Goal: Task Accomplishment & Management: Manage account settings

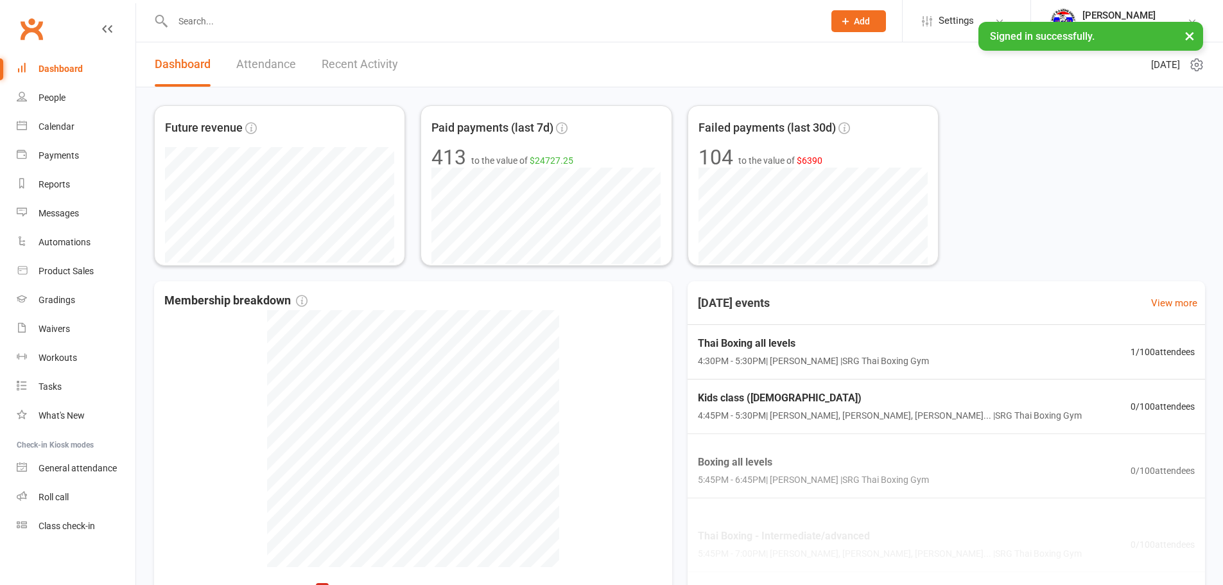
click at [315, 26] on input "text" at bounding box center [492, 21] width 646 height 18
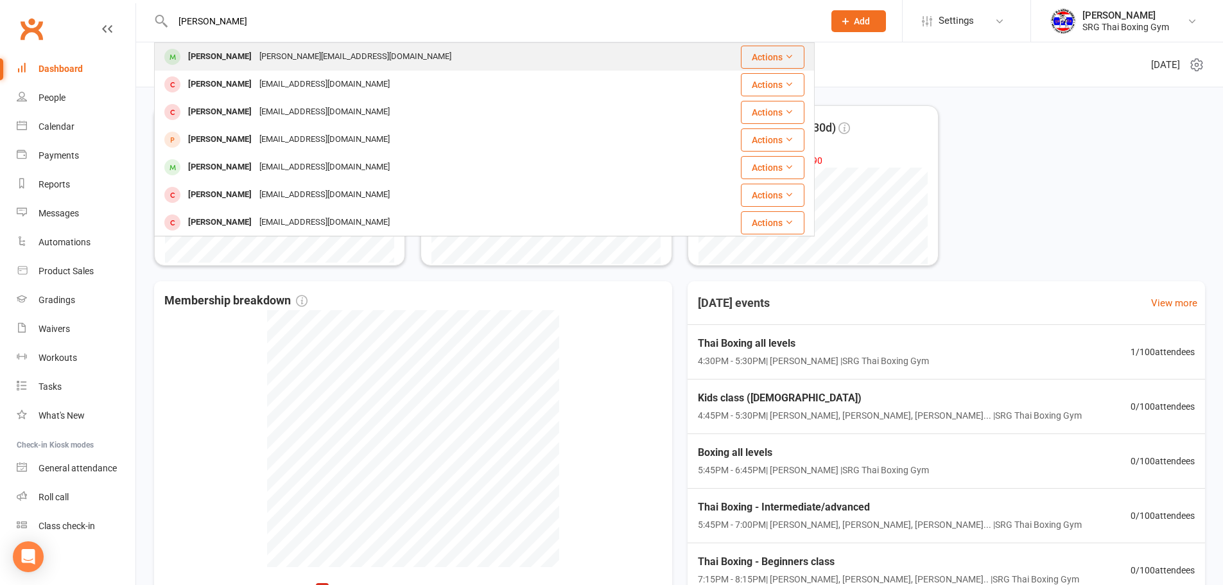
type input "[PERSON_NAME]"
click at [385, 60] on div "Dylan Loulli [EMAIL_ADDRESS][DOMAIN_NAME]" at bounding box center [420, 57] width 530 height 26
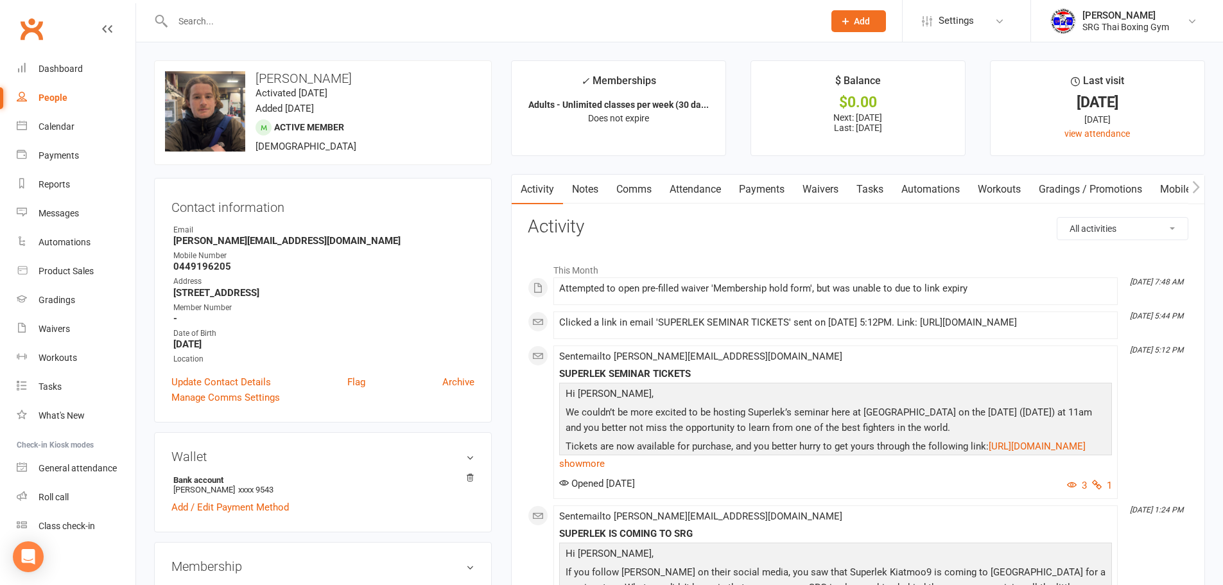
click at [779, 200] on link "Payments" at bounding box center [762, 190] width 64 height 30
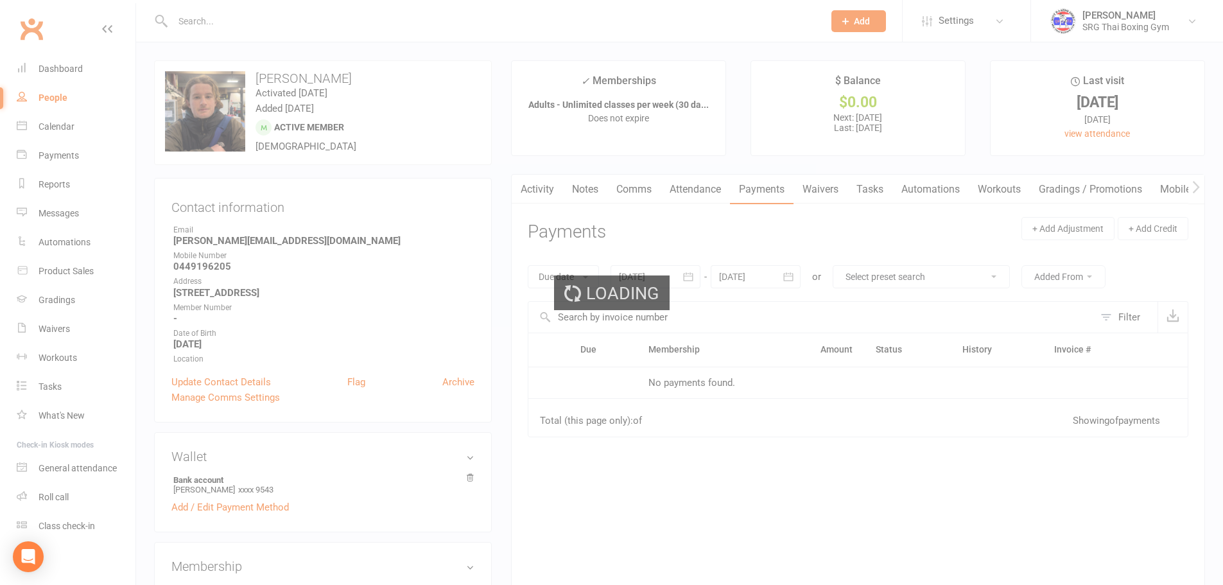
click at [844, 190] on div "Loading" at bounding box center [611, 292] width 1223 height 585
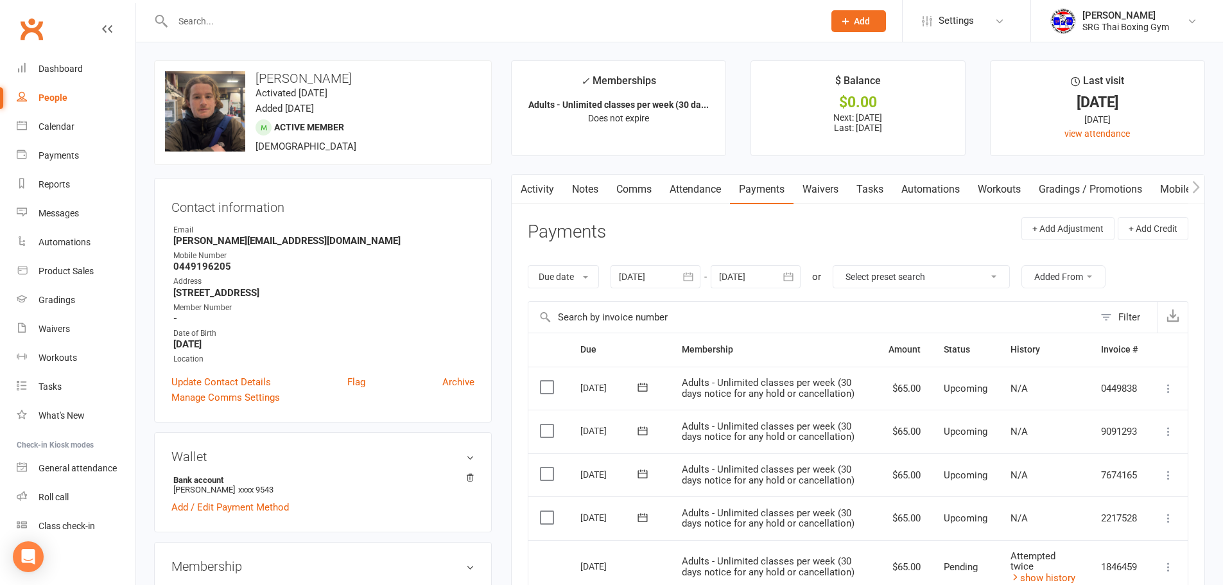
click at [839, 193] on link "Waivers" at bounding box center [821, 190] width 54 height 30
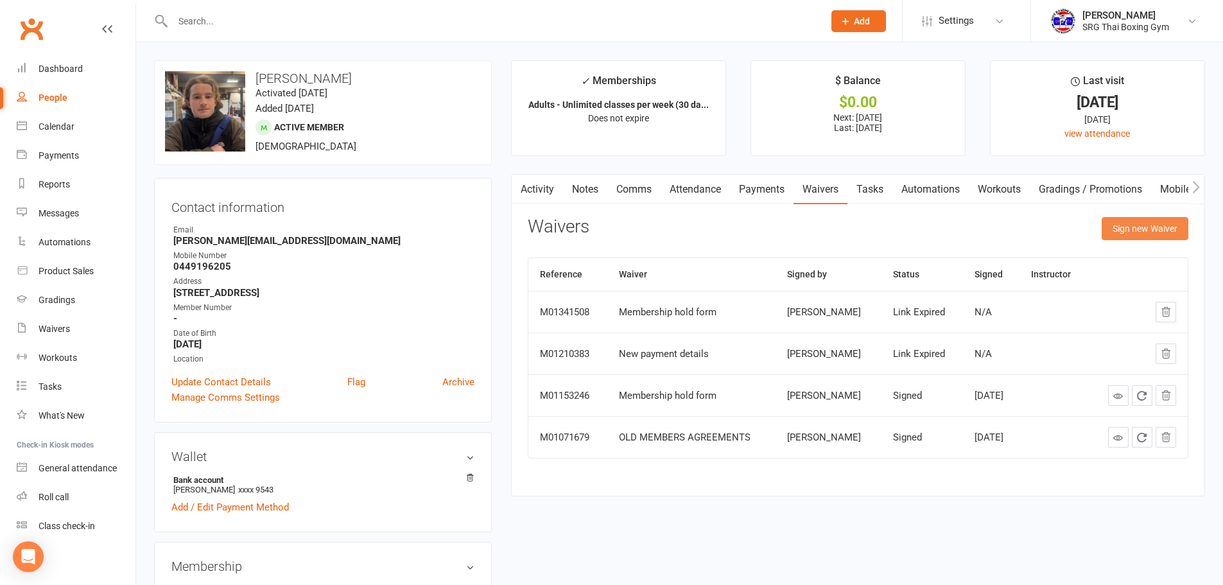
click at [1153, 230] on button "Sign new Waiver" at bounding box center [1145, 228] width 87 height 23
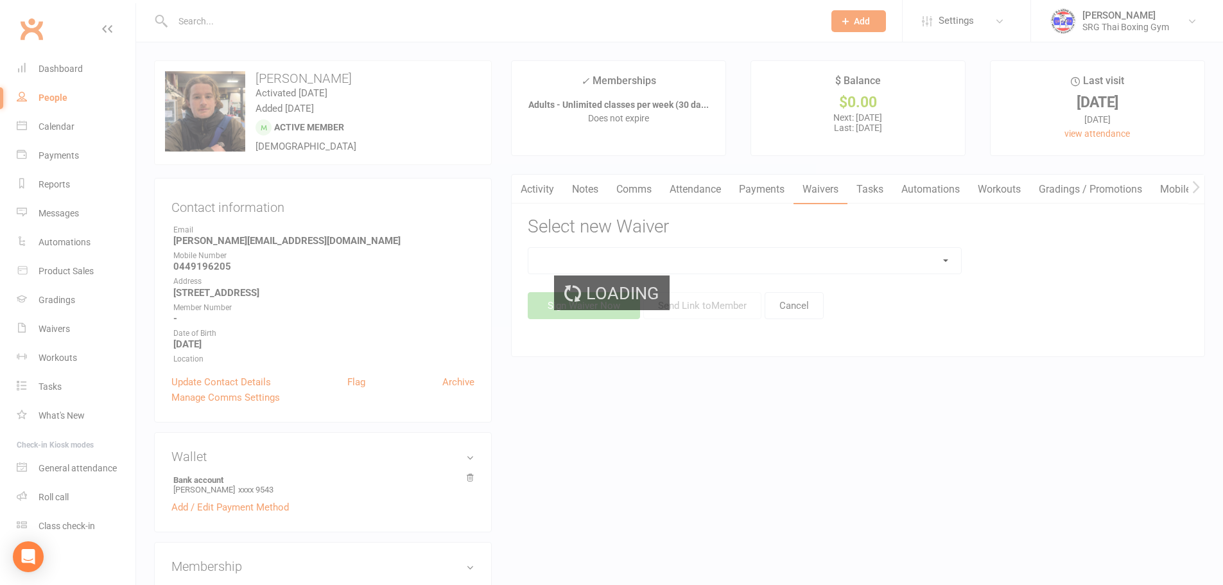
click at [884, 270] on select at bounding box center [744, 261] width 433 height 26
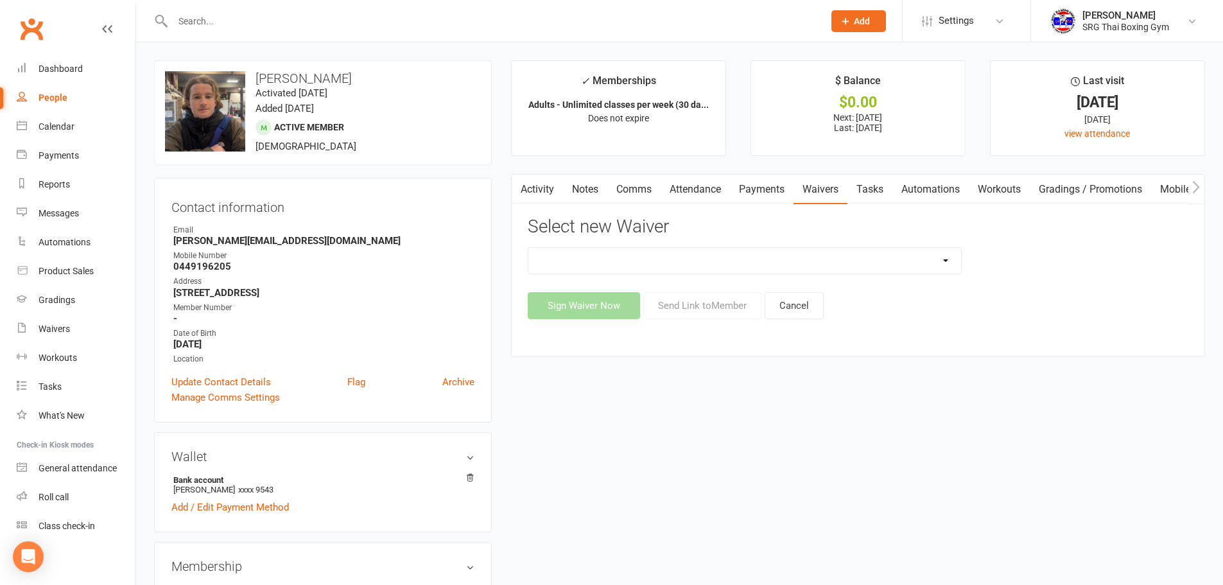
select select "12440"
click at [528, 248] on select "Membership agreement Membership cancellation form Membership hold form New paym…" at bounding box center [744, 261] width 433 height 26
click at [737, 311] on button "Send Link to Member" at bounding box center [702, 305] width 118 height 27
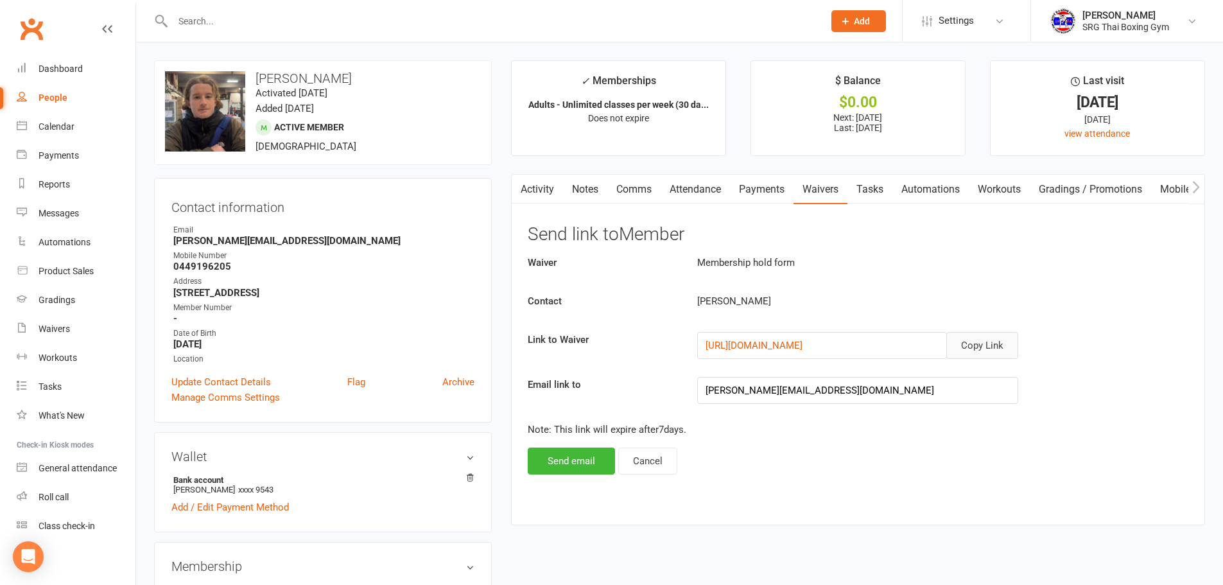
click at [978, 338] on button "Copy Link" at bounding box center [983, 345] width 72 height 27
click at [1082, 299] on div "[PERSON_NAME]" at bounding box center [886, 300] width 397 height 15
click at [234, 17] on input "text" at bounding box center [492, 21] width 646 height 18
click at [74, 60] on link "Dashboard" at bounding box center [76, 69] width 119 height 29
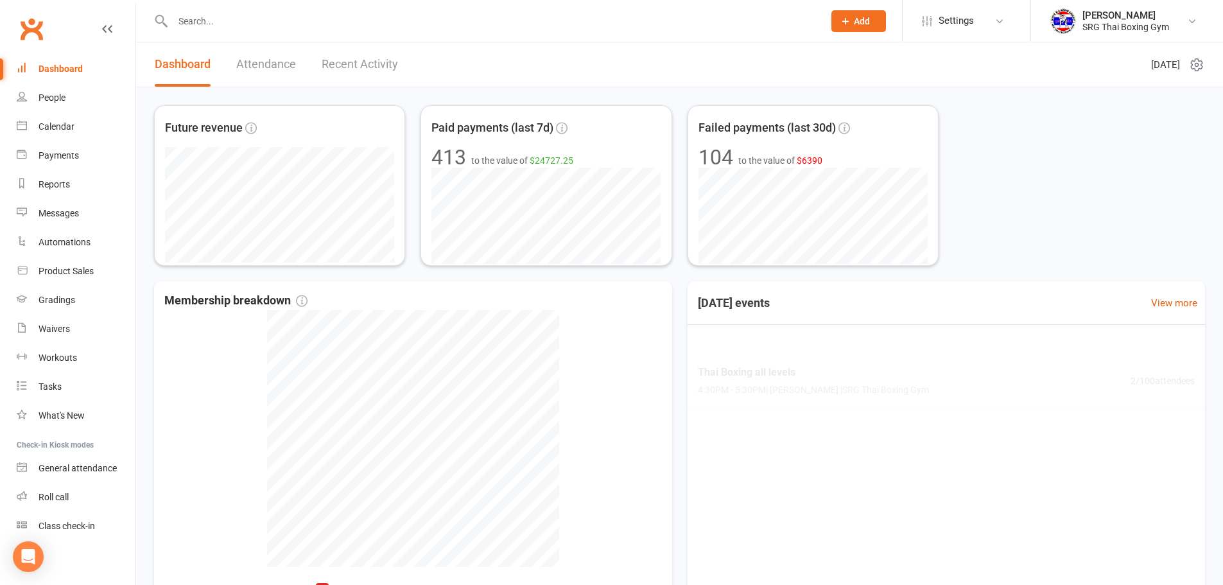
click at [372, 66] on link "Recent Activity" at bounding box center [360, 64] width 76 height 44
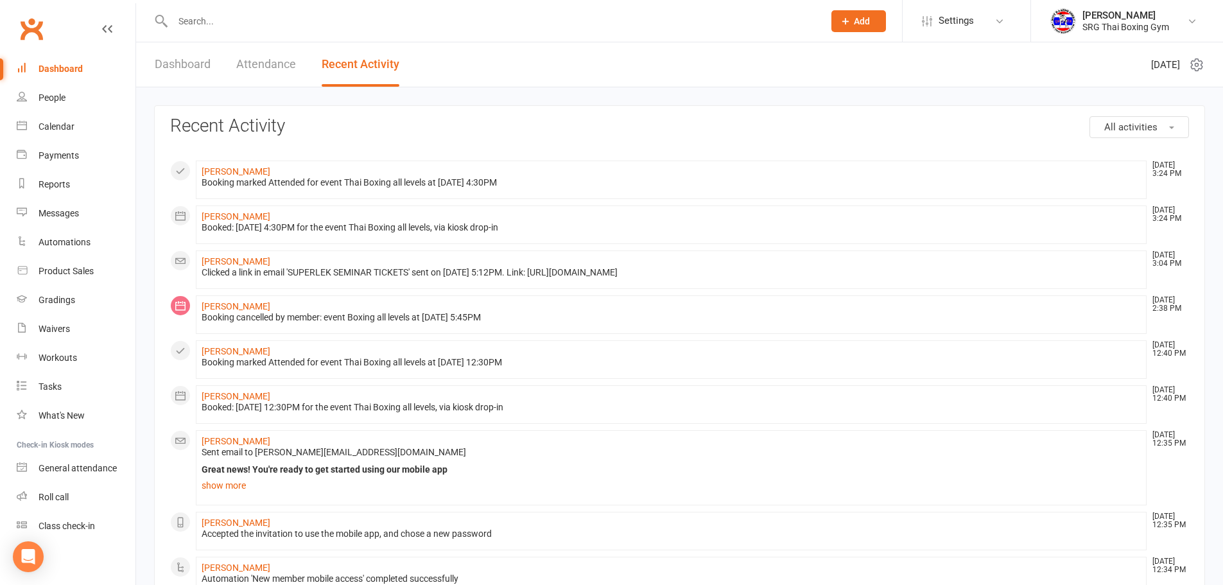
click at [252, 16] on input "text" at bounding box center [492, 21] width 646 height 18
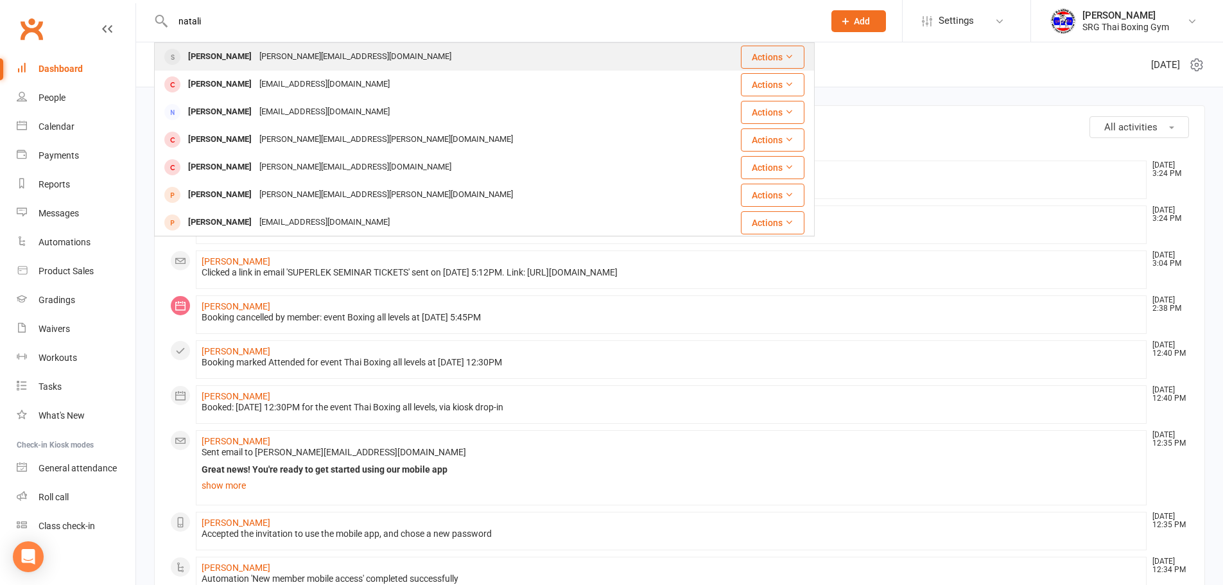
type input "natali"
click at [432, 45] on div "Natalino Galano n.galano@libero.it" at bounding box center [429, 57] width 548 height 26
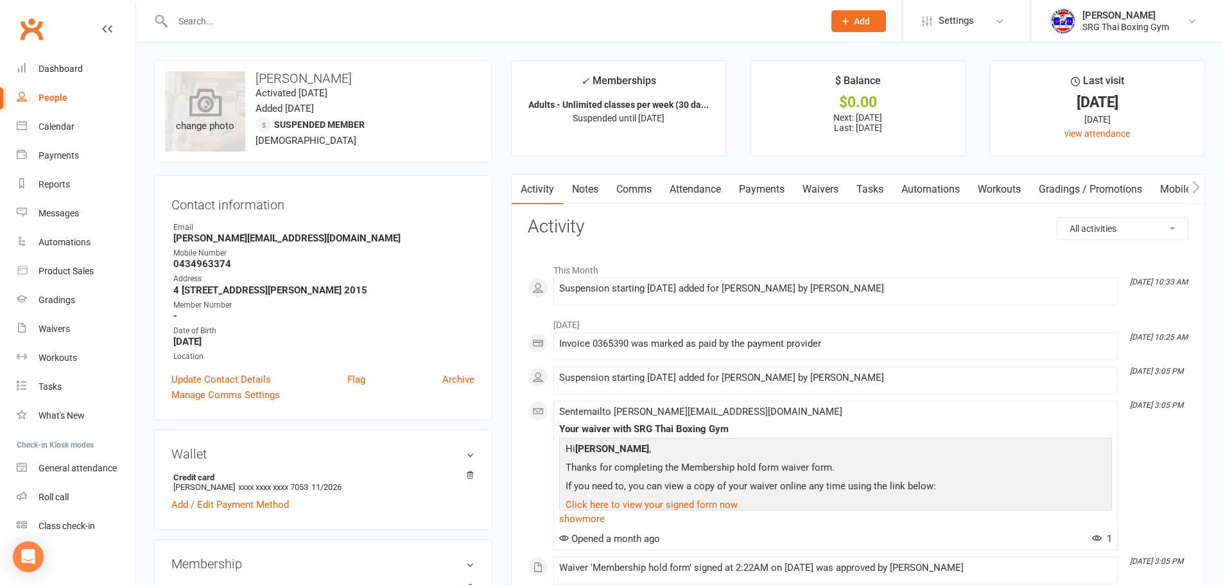
drag, startPoint x: 344, startPoint y: 78, endPoint x: 229, endPoint y: 71, distance: 115.2
click at [229, 71] on div "upload photo change photo Natalino Galano Activated 25 September, 2024 Added 24…" at bounding box center [323, 111] width 338 height 102
click at [339, 73] on h3 "Natalino Galano" at bounding box center [323, 78] width 316 height 14
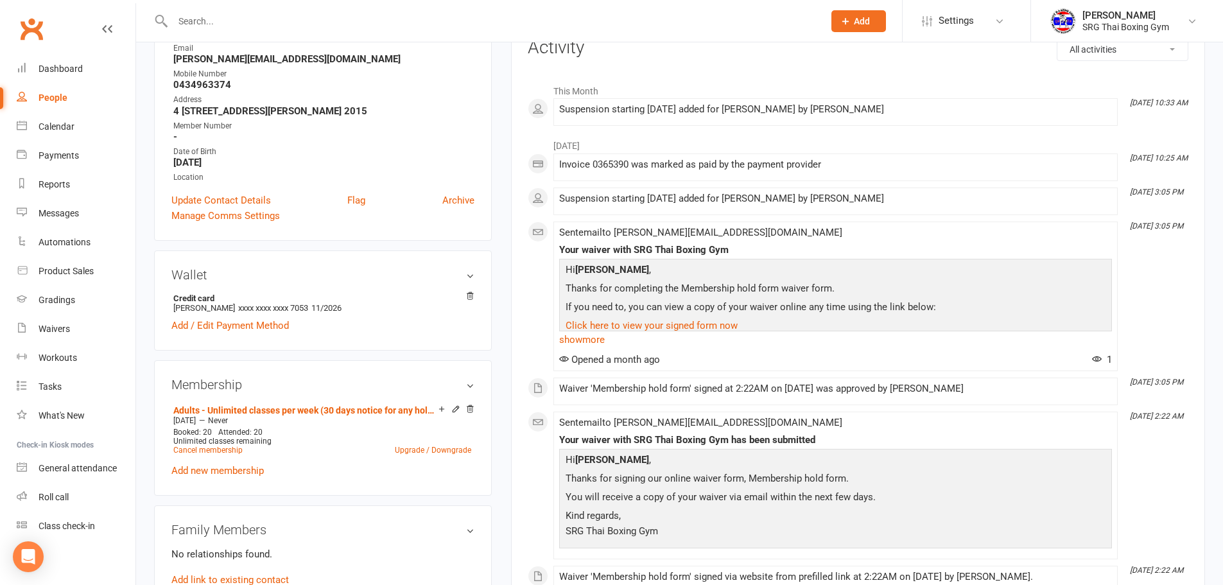
scroll to position [193, 0]
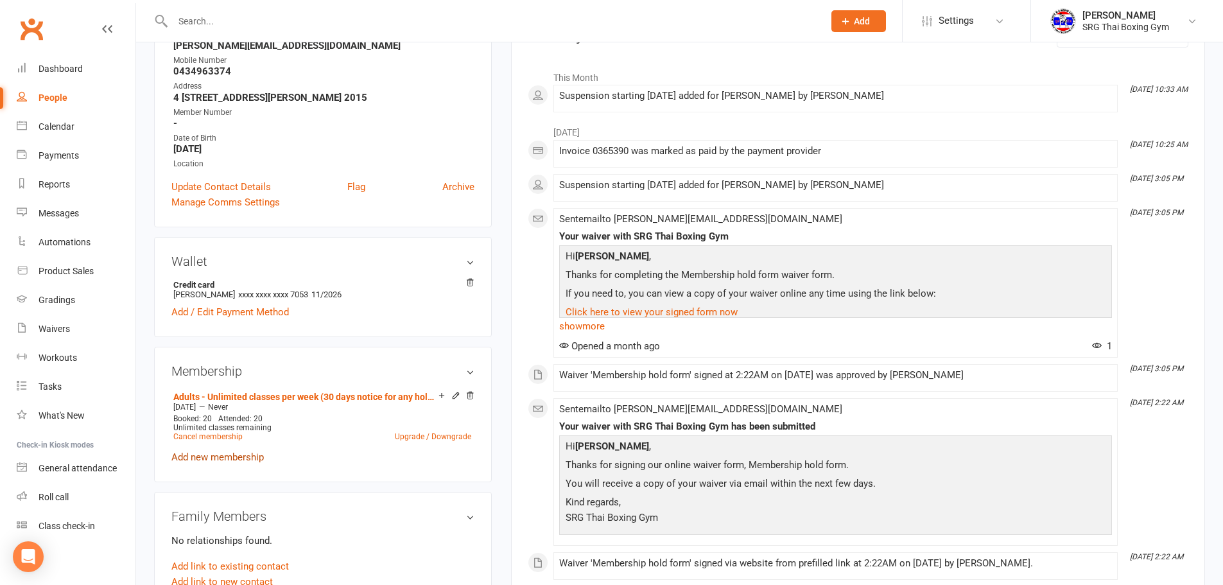
click at [240, 462] on link "Add new membership" at bounding box center [217, 457] width 92 height 12
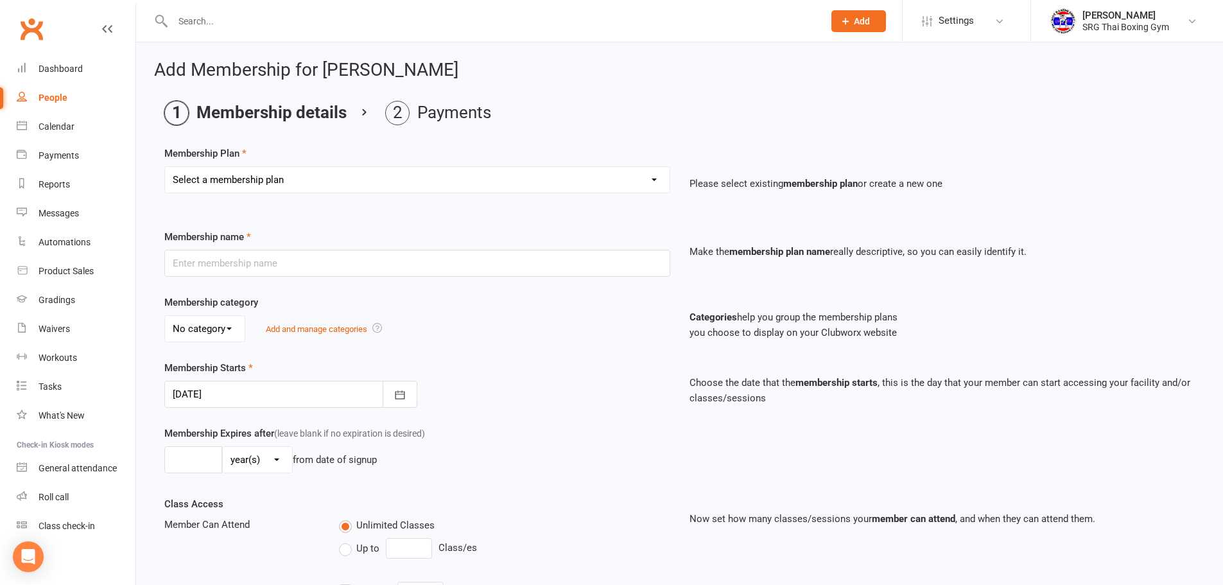
click at [344, 176] on select "Select a membership plan Create new Membership Plan Adults - 2 classes per week…" at bounding box center [417, 180] width 505 height 26
select select "21"
click at [165, 167] on select "Select a membership plan Create new Membership Plan Adults - 2 classes per week…" at bounding box center [417, 180] width 505 height 26
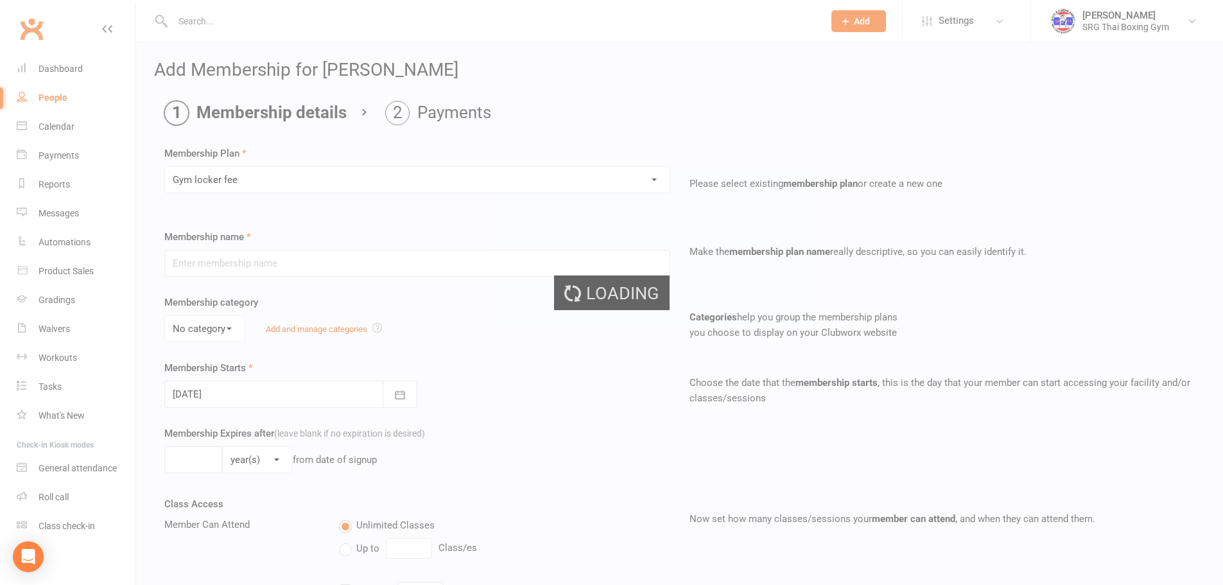
type input "Gym locker fee"
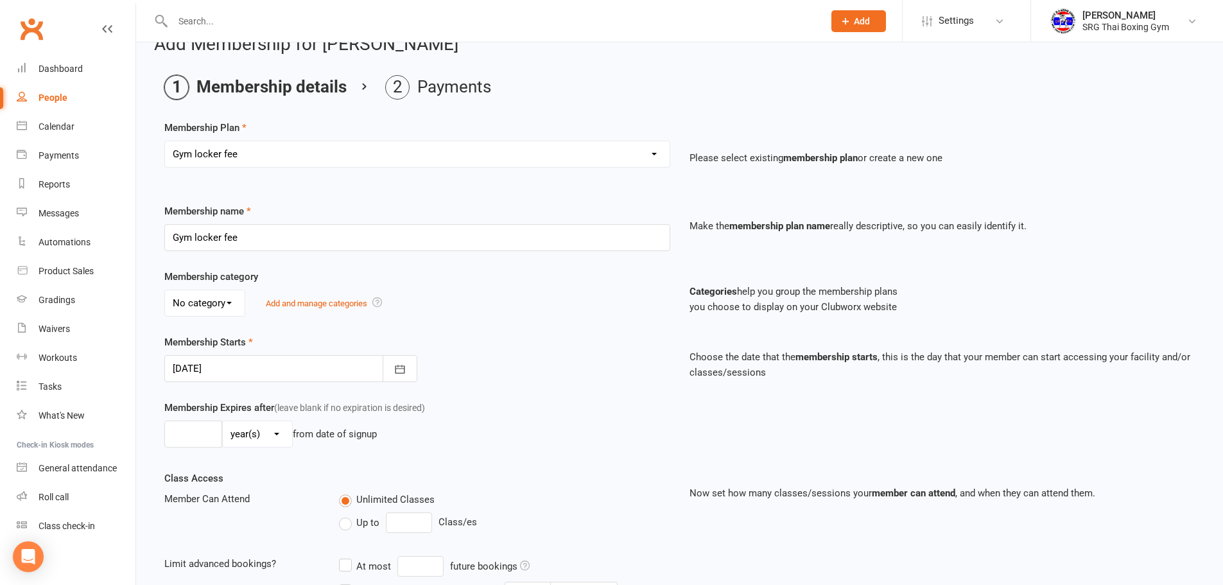
scroll to position [64, 0]
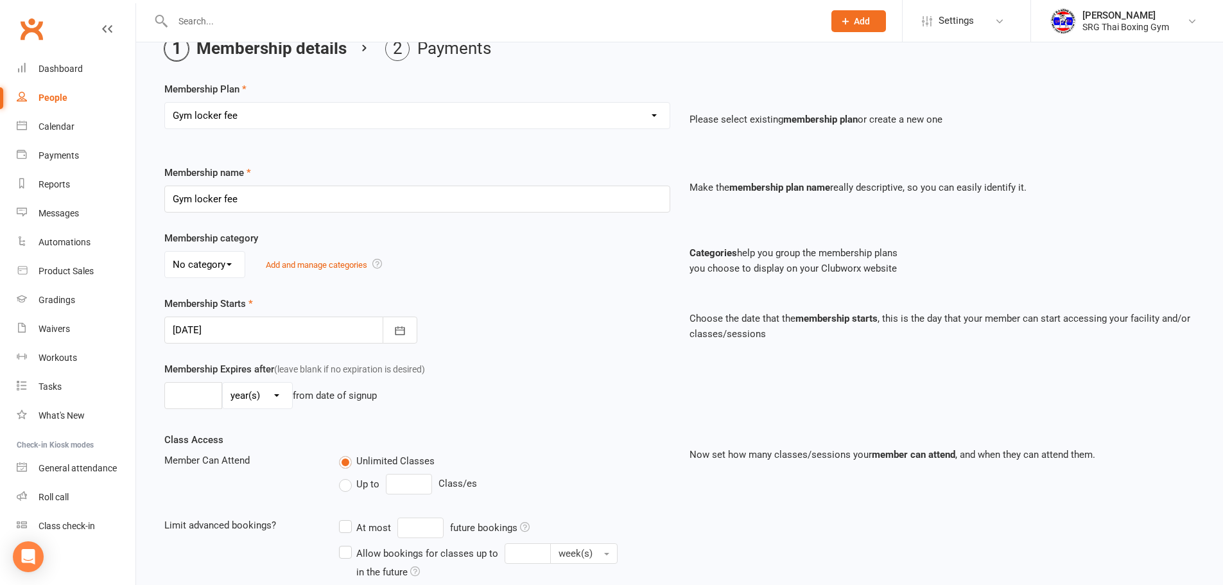
click at [319, 319] on div at bounding box center [290, 330] width 253 height 27
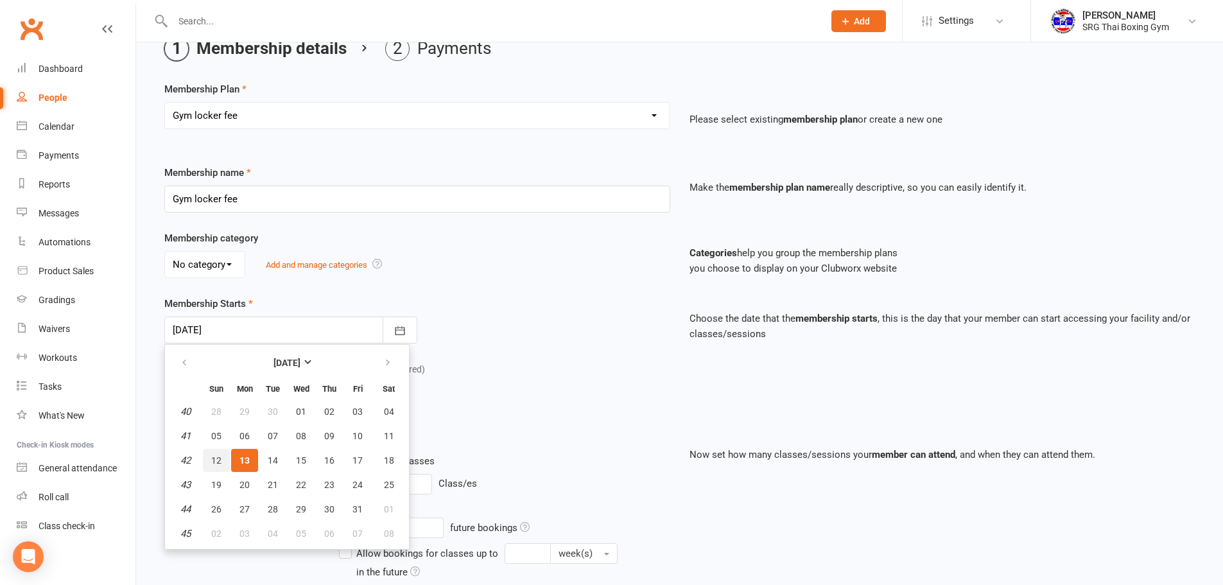
click at [212, 453] on button "12" at bounding box center [216, 460] width 27 height 23
type input "12 Oct 2025"
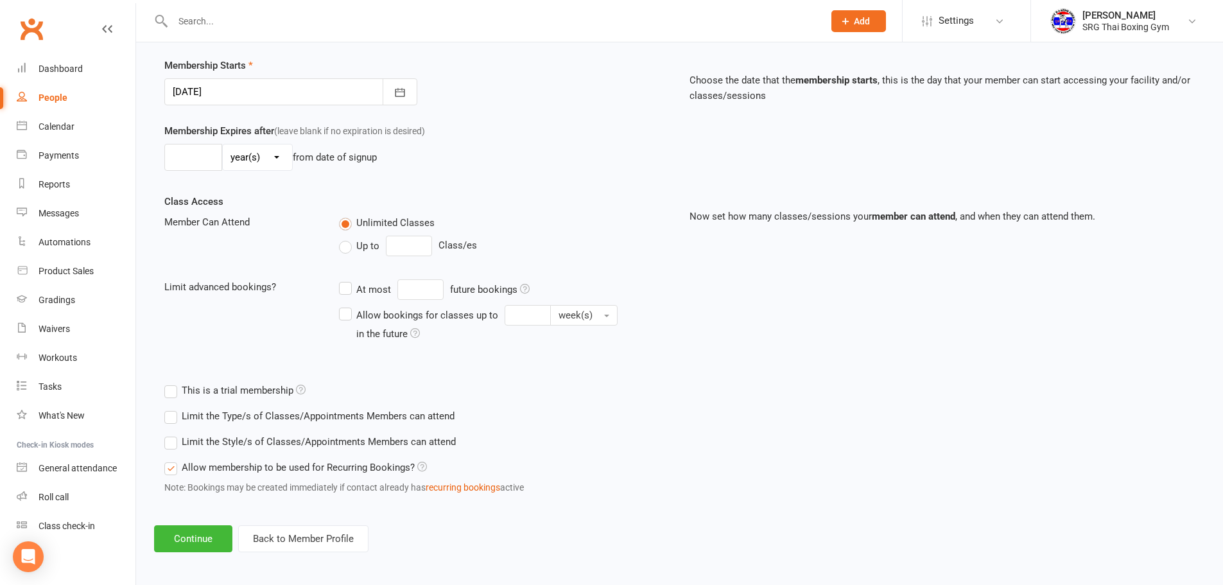
scroll to position [307, 0]
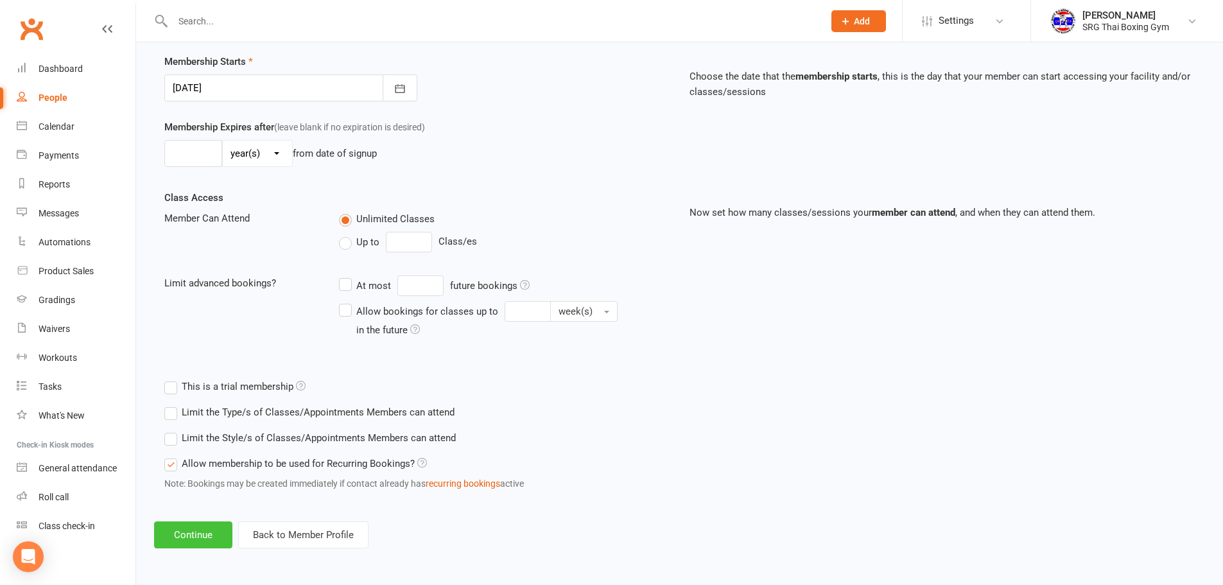
click at [196, 535] on button "Continue" at bounding box center [193, 534] width 78 height 27
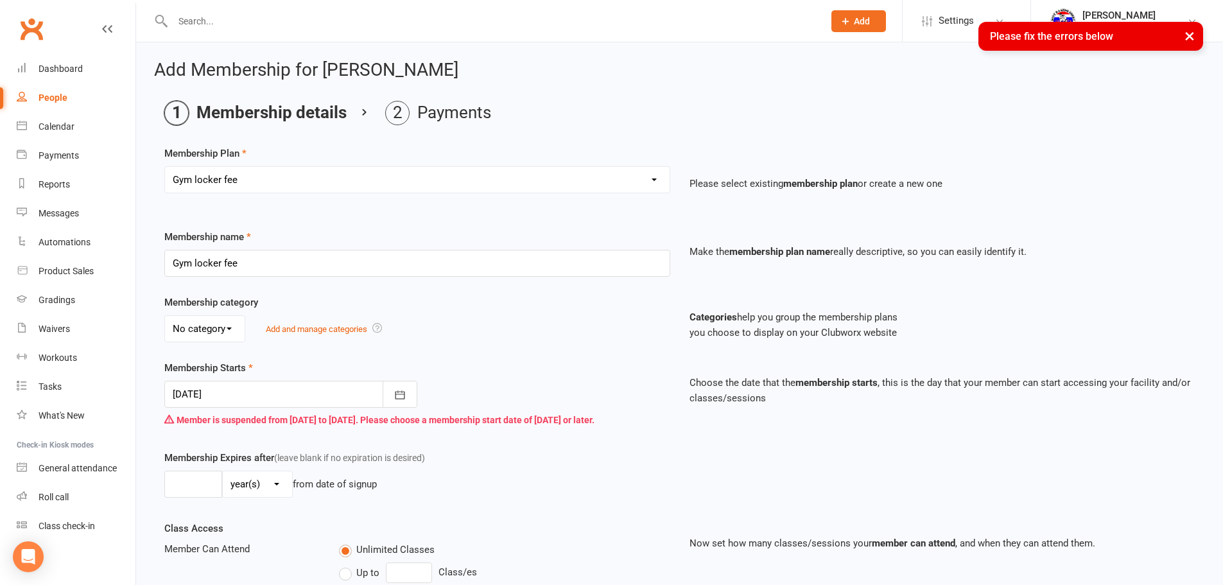
click at [292, 385] on div at bounding box center [290, 394] width 253 height 27
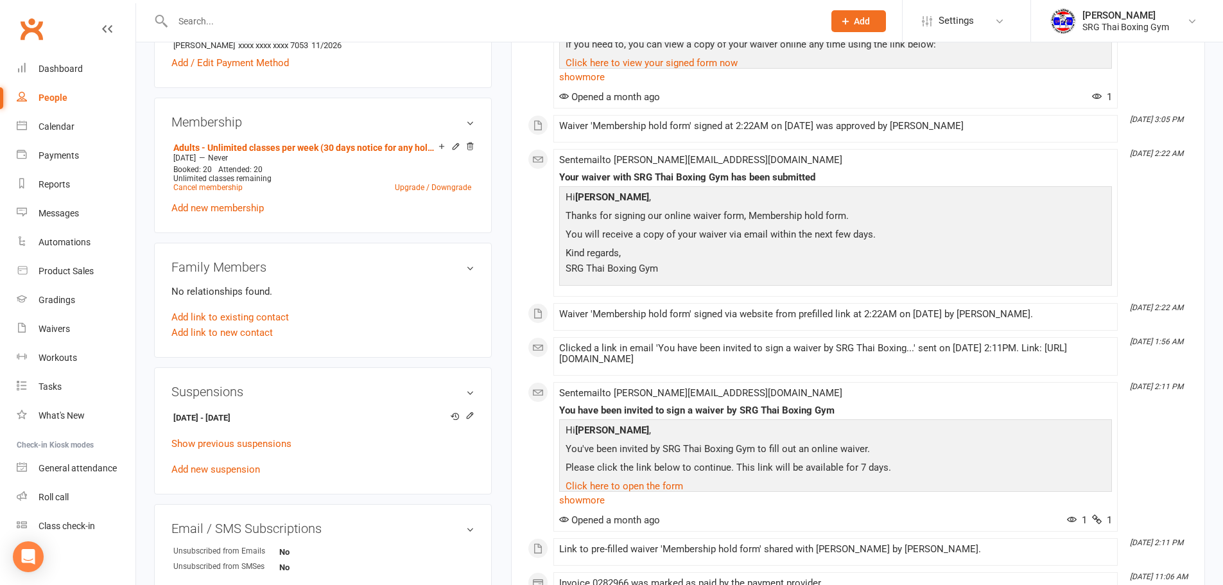
scroll to position [450, 0]
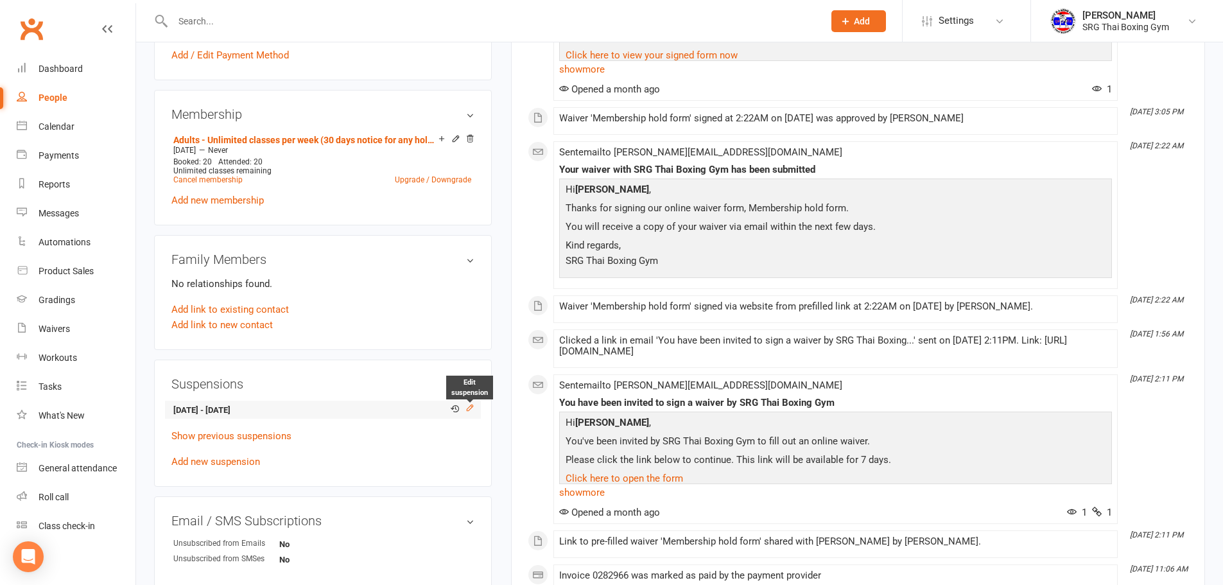
click at [469, 403] on icon at bounding box center [470, 407] width 9 height 9
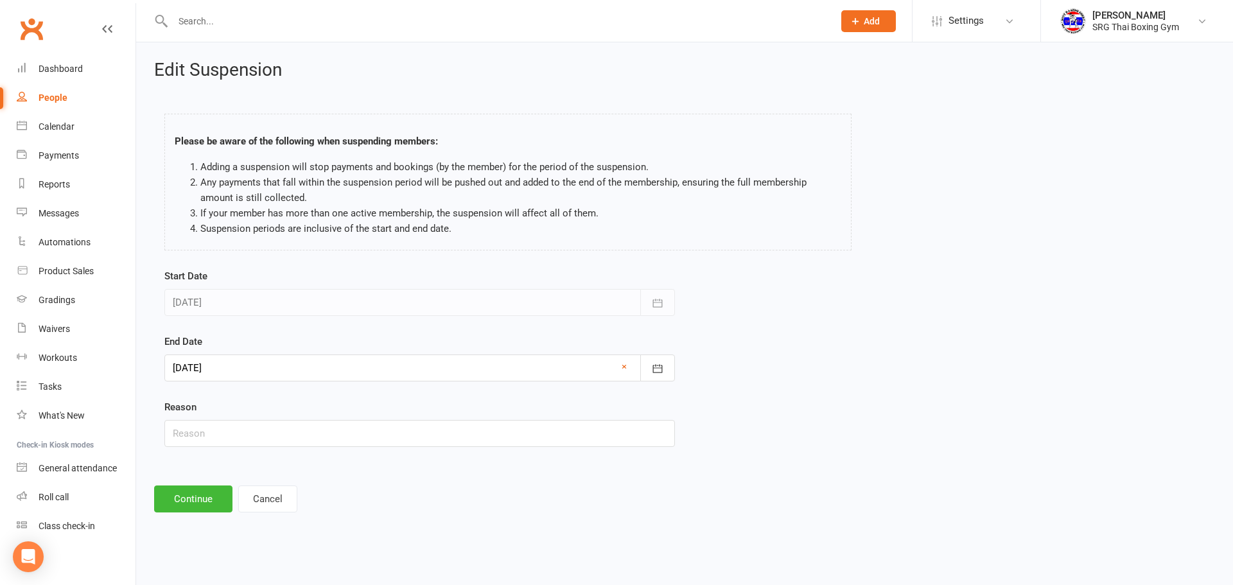
click at [247, 361] on div at bounding box center [419, 367] width 511 height 27
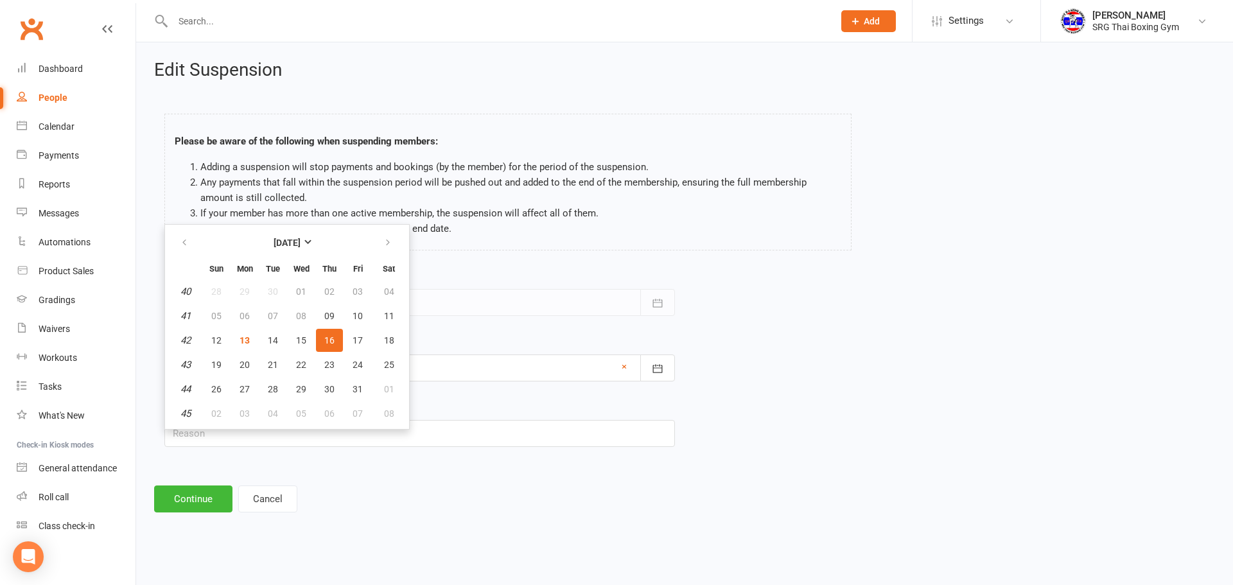
click at [202, 334] on table "October 2025 Sun Mon Tue Wed Thu Fri Sat 40 28 29 30 01 02 03 04 41 05 06 07 08…" at bounding box center [287, 326] width 239 height 199
click at [209, 334] on button "12" at bounding box center [216, 340] width 27 height 23
type input "12 Oct 2025"
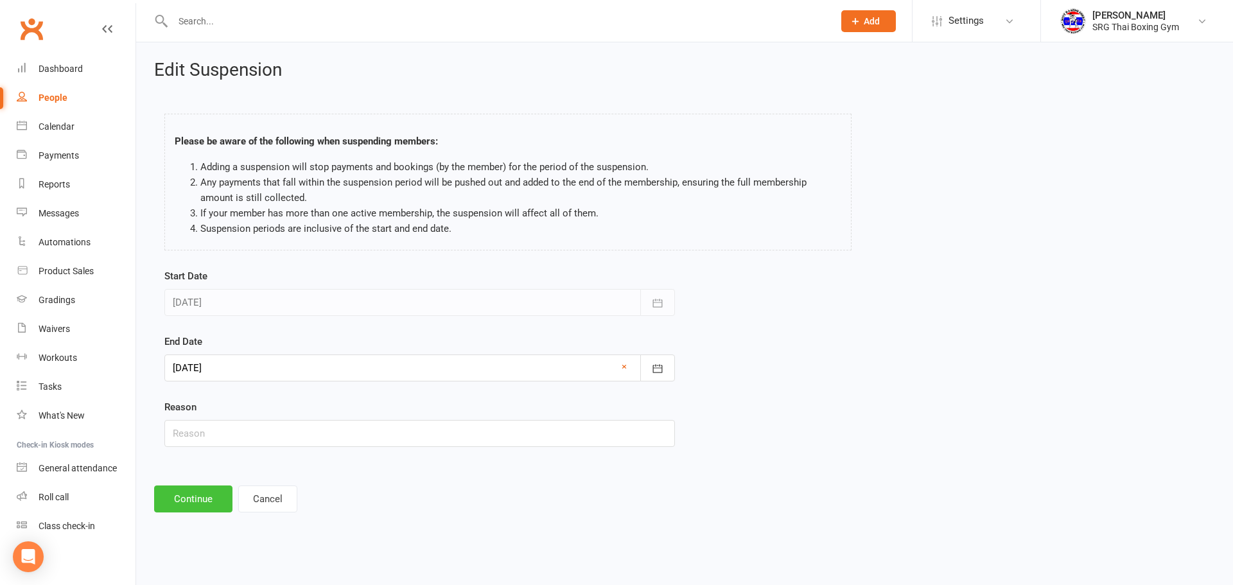
click at [189, 490] on button "Continue" at bounding box center [193, 498] width 78 height 27
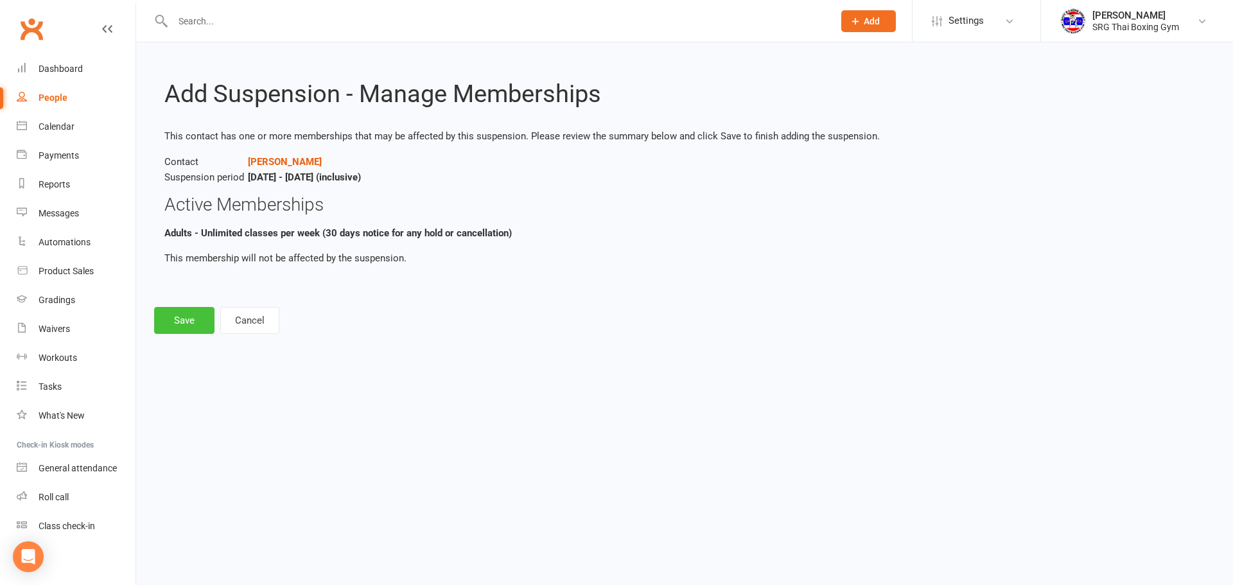
click at [182, 323] on button "Save" at bounding box center [184, 320] width 60 height 27
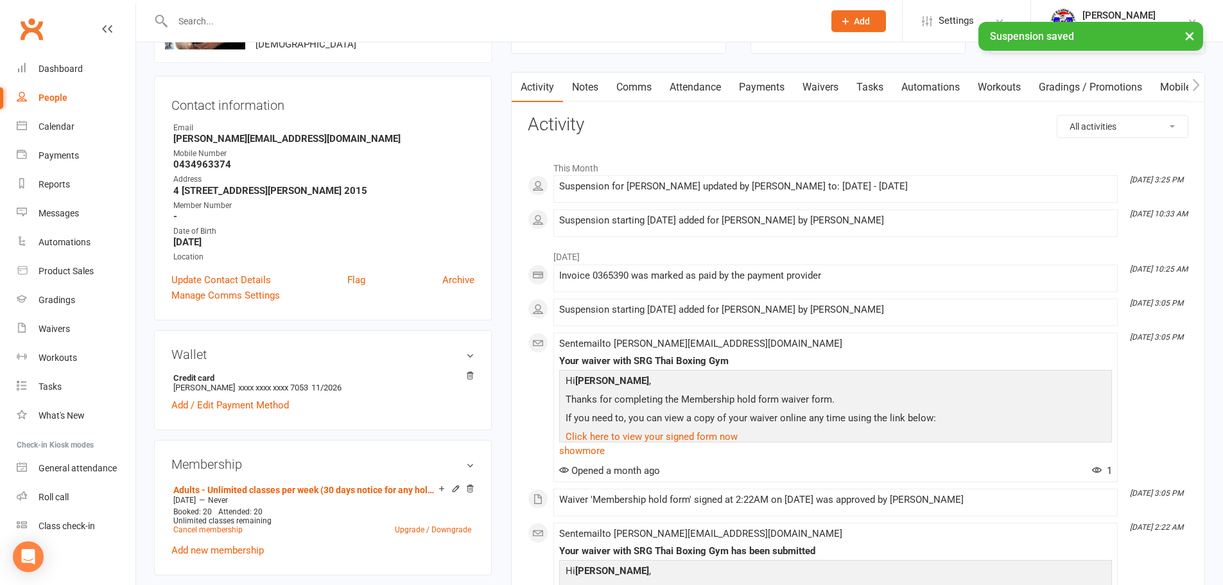
scroll to position [257, 0]
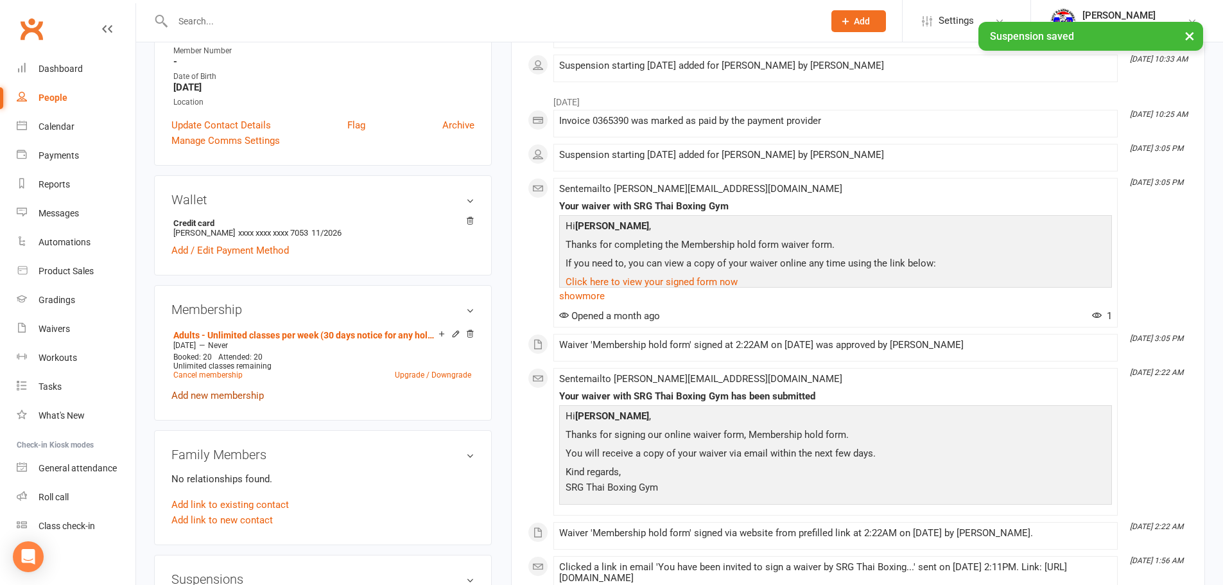
click at [216, 391] on link "Add new membership" at bounding box center [217, 396] width 92 height 12
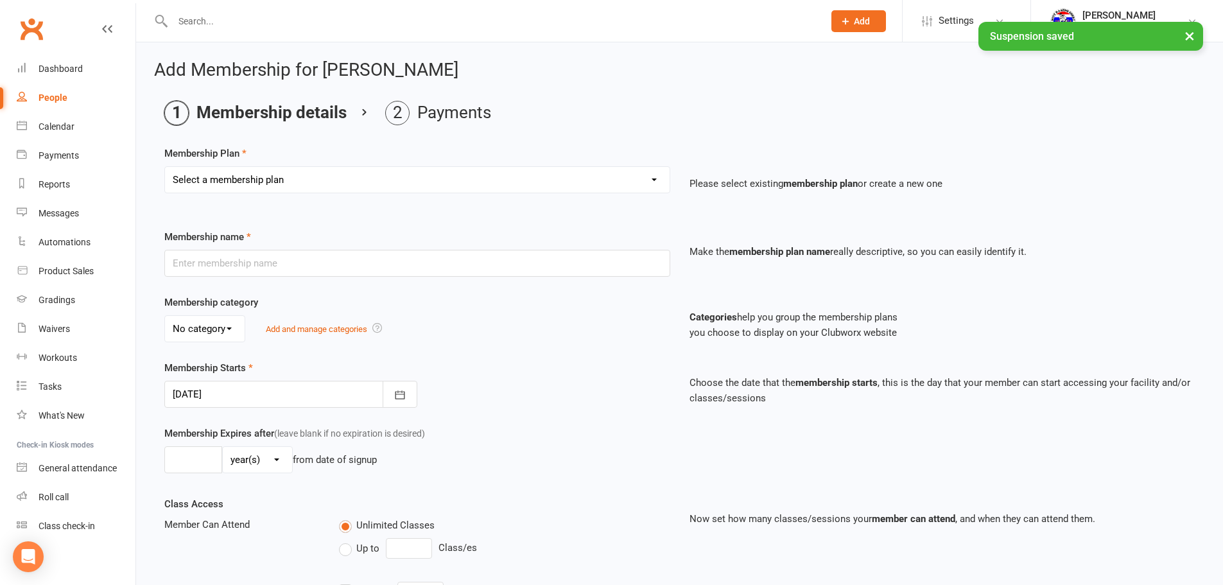
click at [284, 391] on div at bounding box center [290, 394] width 253 height 27
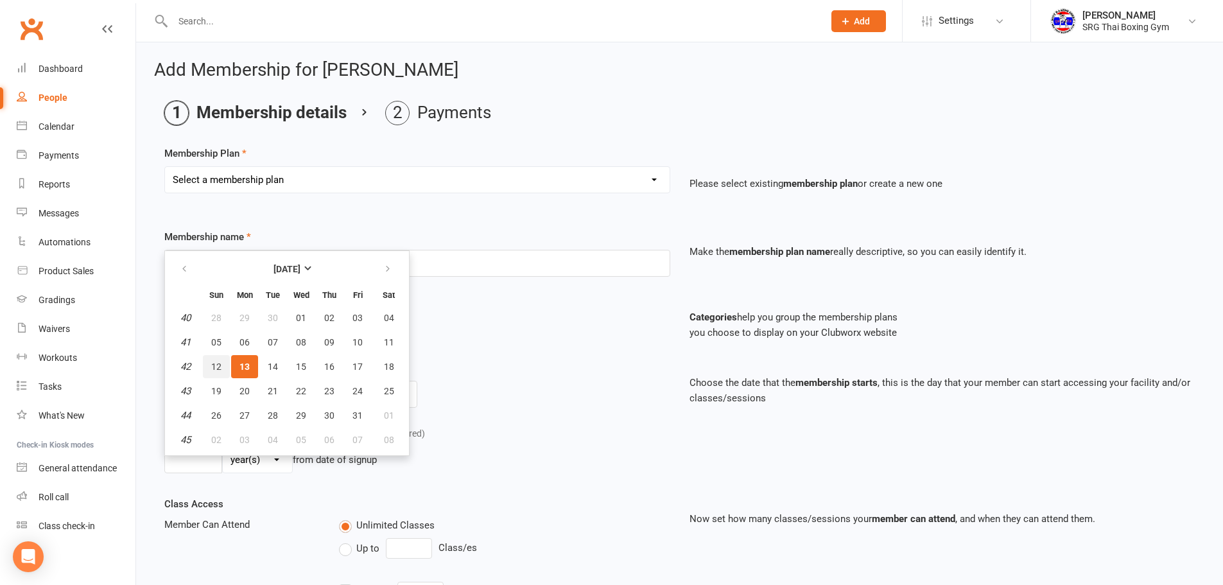
click at [208, 365] on button "12" at bounding box center [216, 366] width 27 height 23
type input "12 Oct 2025"
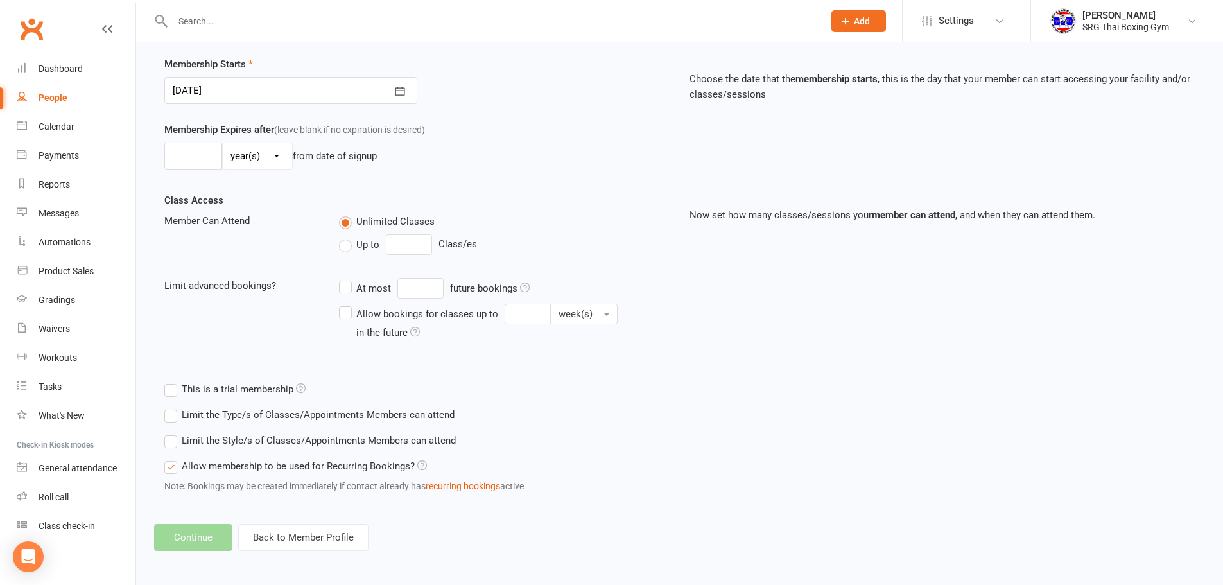
scroll to position [307, 0]
click at [209, 534] on footer "Continue Back to Member Profile" at bounding box center [679, 534] width 1051 height 27
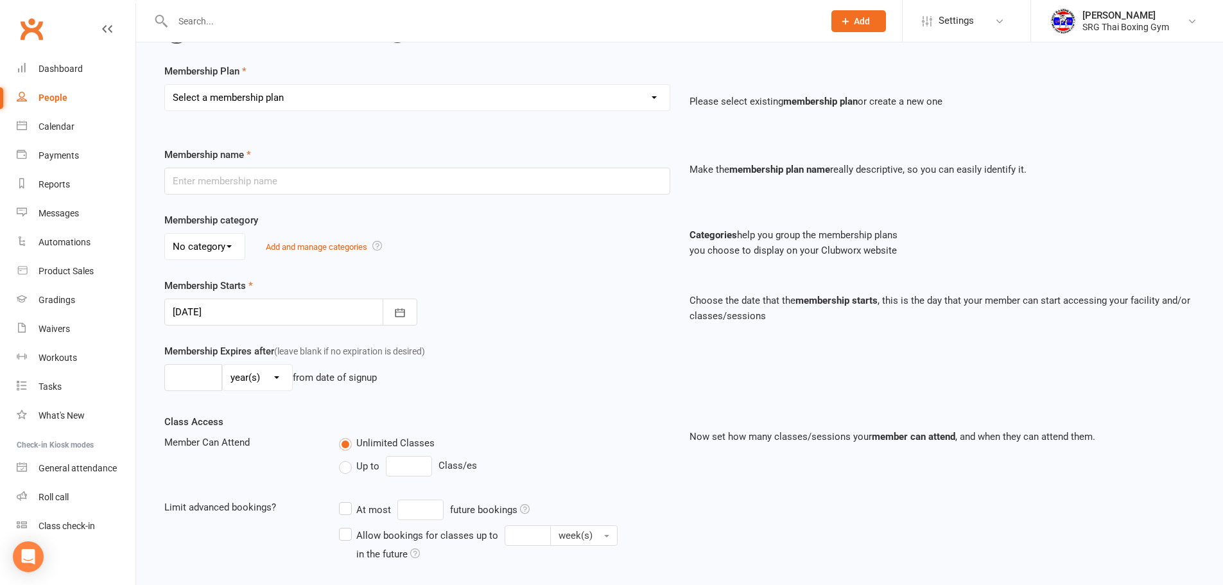
scroll to position [50, 0]
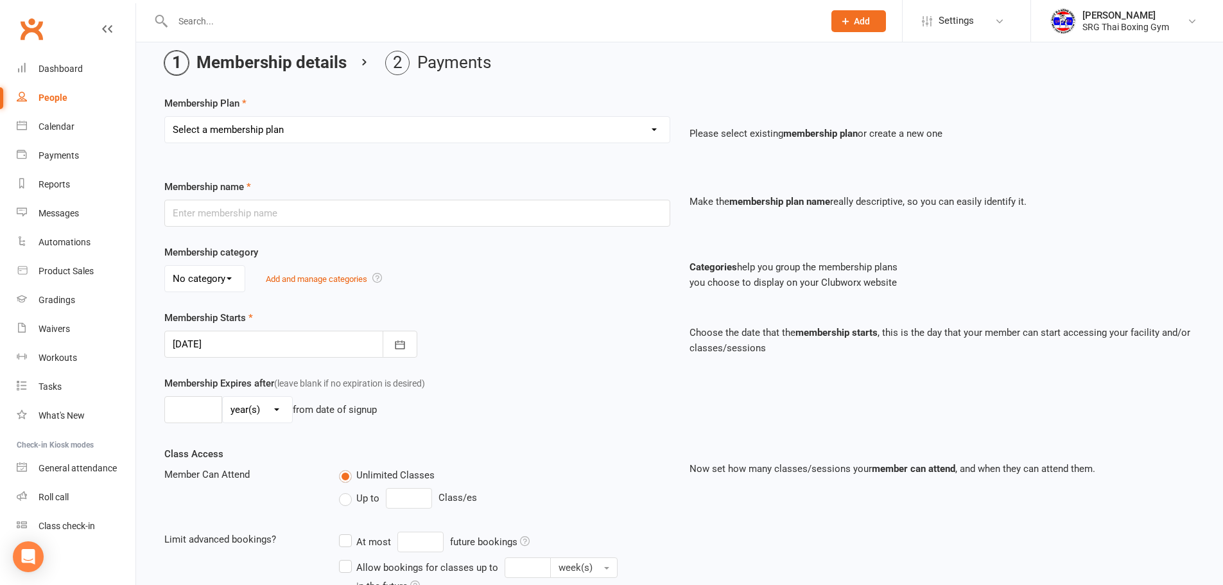
click at [308, 144] on div "Select a membership plan Create new Membership Plan Adults - 2 classes per week…" at bounding box center [417, 138] width 525 height 45
click at [327, 125] on select "Select a membership plan Create new Membership Plan Adults - 2 classes per week…" at bounding box center [417, 130] width 505 height 26
select select "21"
click at [165, 117] on select "Select a membership plan Create new Membership Plan Adults - 2 classes per week…" at bounding box center [417, 130] width 505 height 26
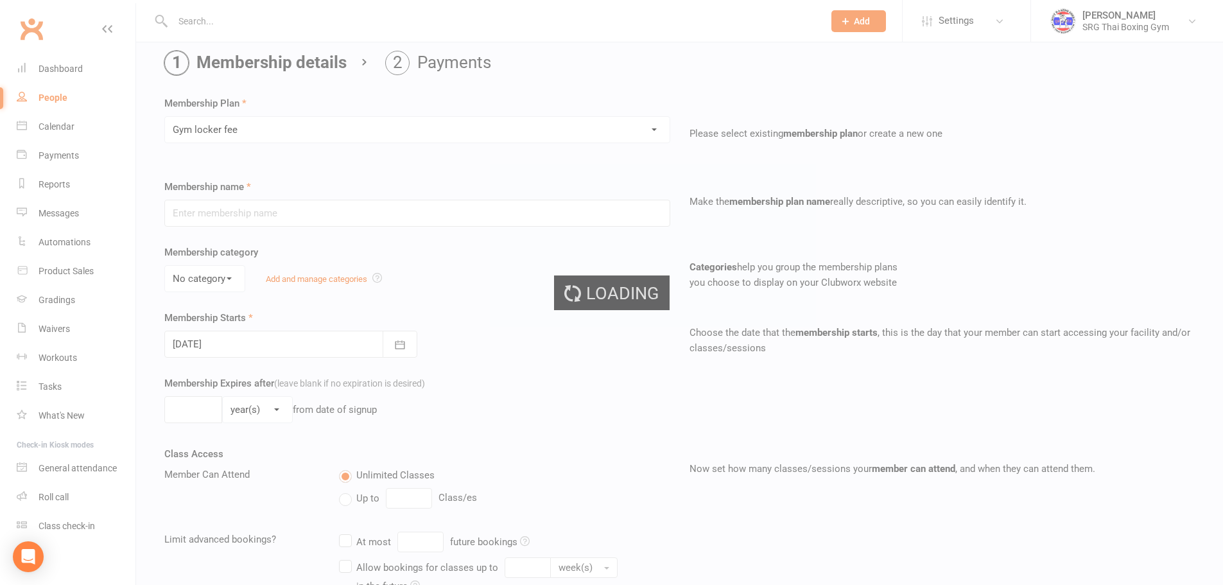
type input "Gym locker fee"
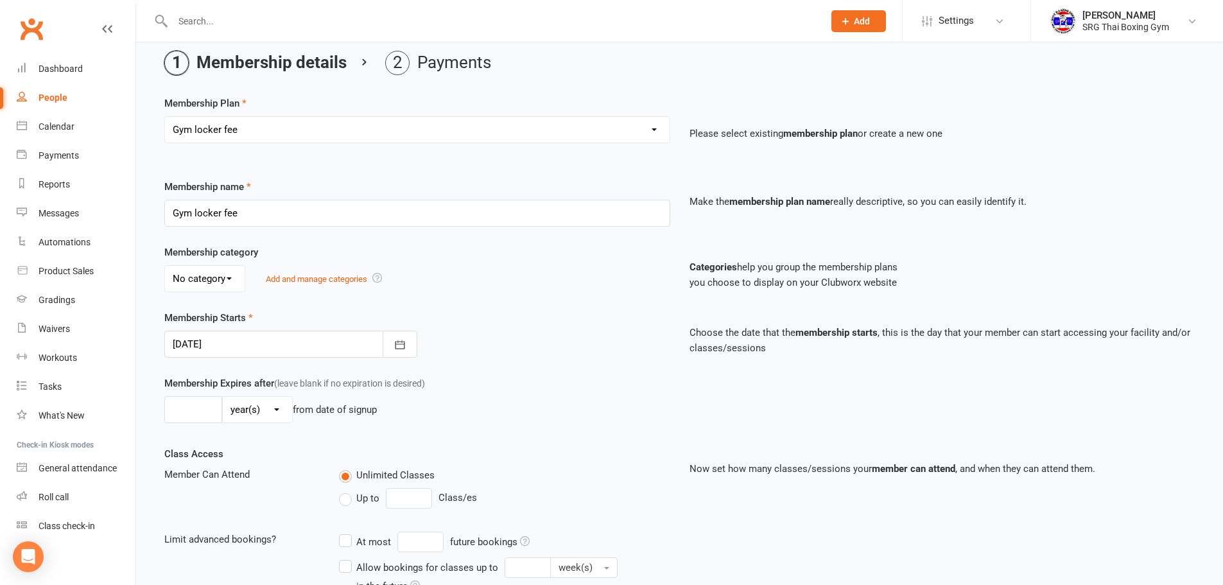
click at [377, 344] on div at bounding box center [290, 344] width 253 height 27
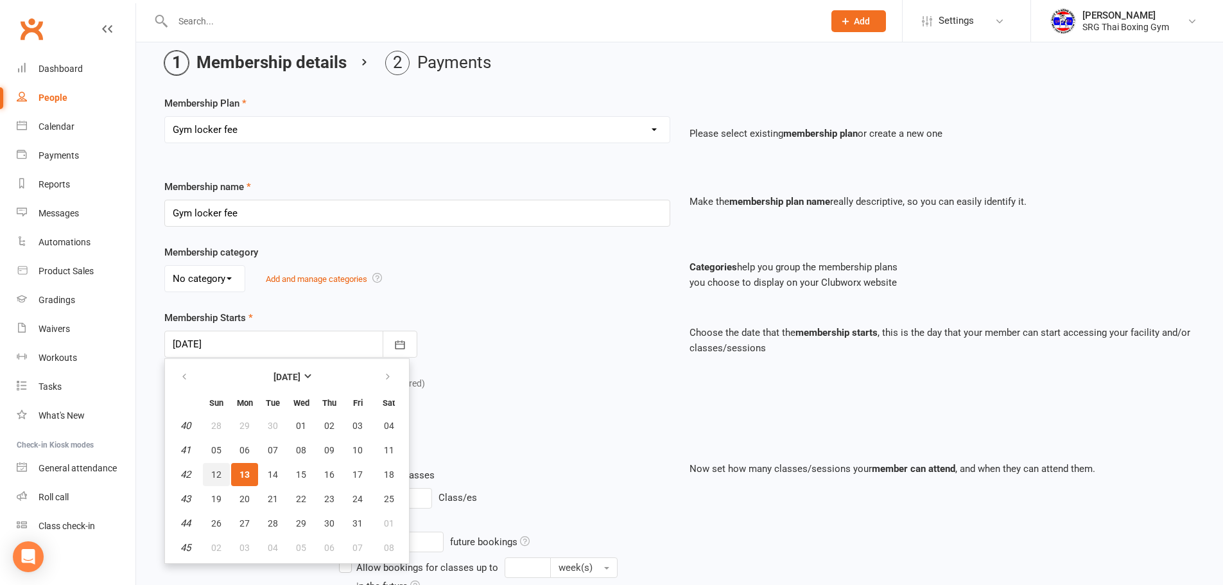
click at [211, 469] on span "12" at bounding box center [216, 474] width 10 height 10
type input "12 Oct 2025"
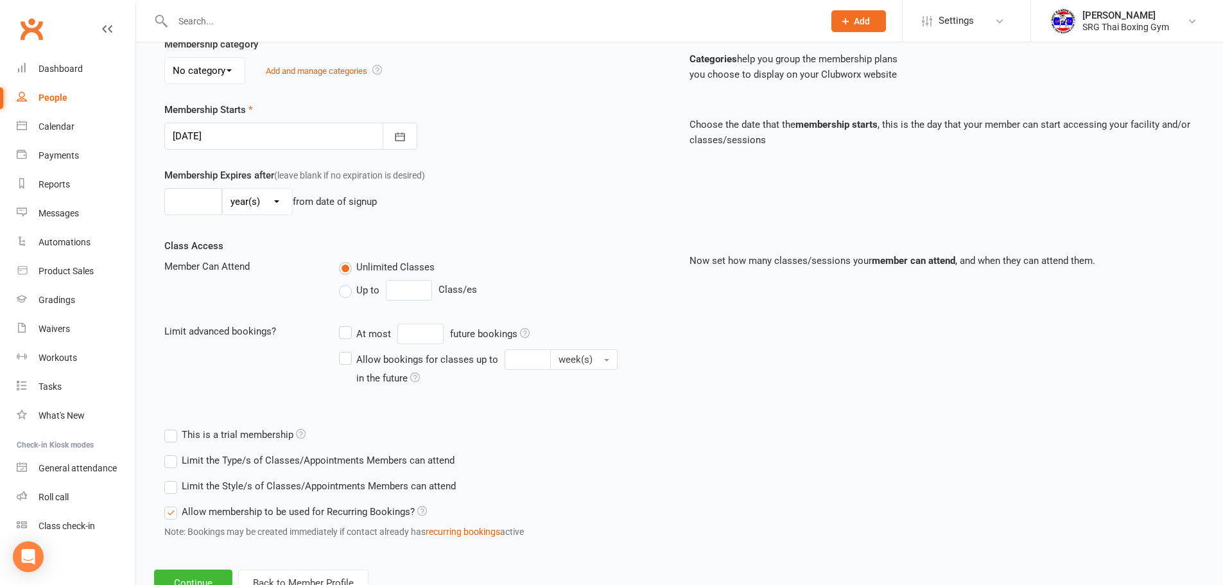
scroll to position [307, 0]
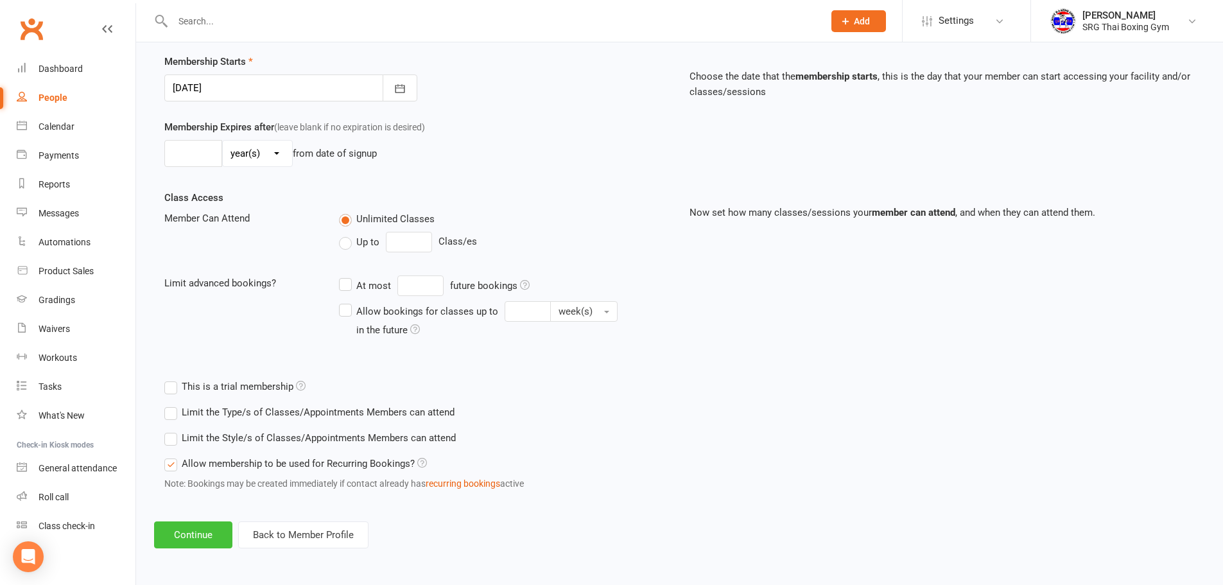
click at [157, 541] on button "Continue" at bounding box center [193, 534] width 78 height 27
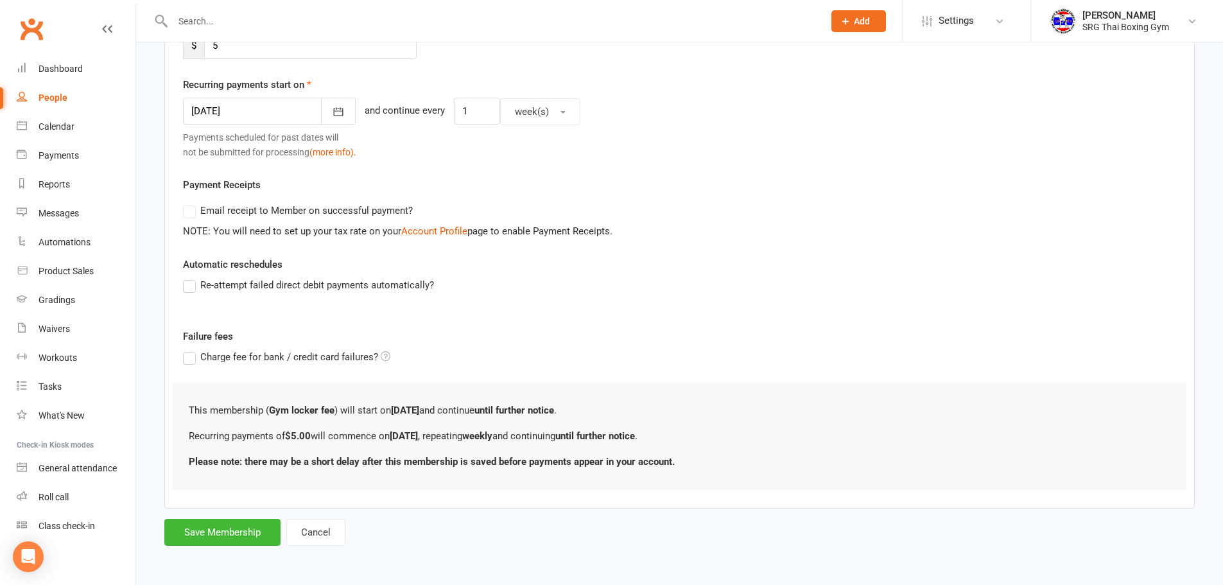
scroll to position [0, 0]
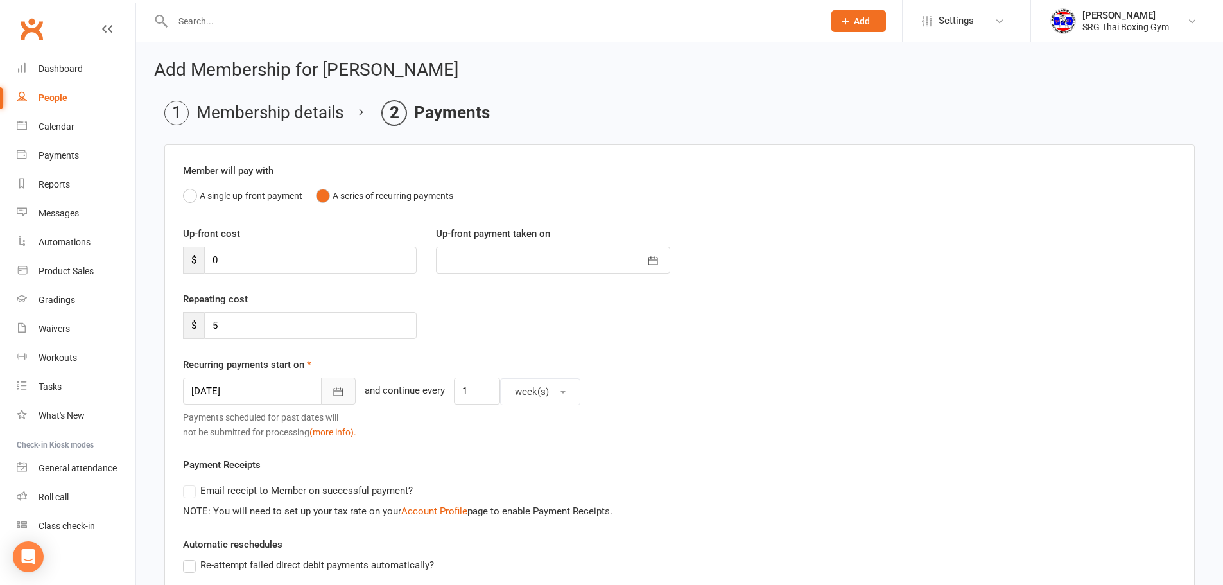
click at [331, 384] on button "button" at bounding box center [338, 391] width 35 height 27
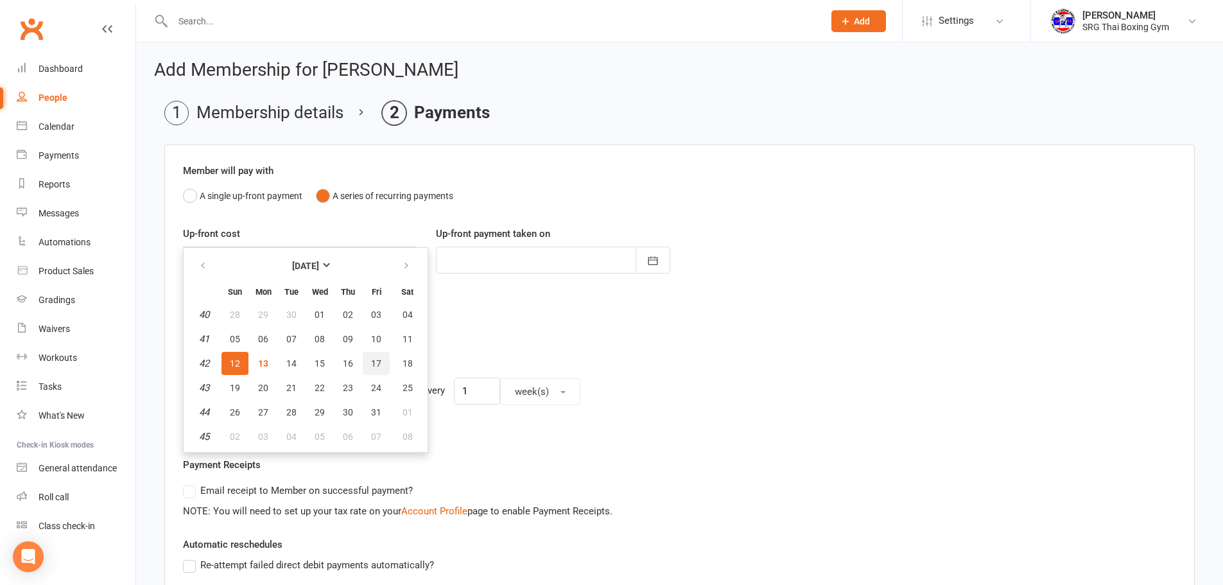
click at [365, 368] on button "17" at bounding box center [376, 363] width 27 height 23
type input "[DATE]"
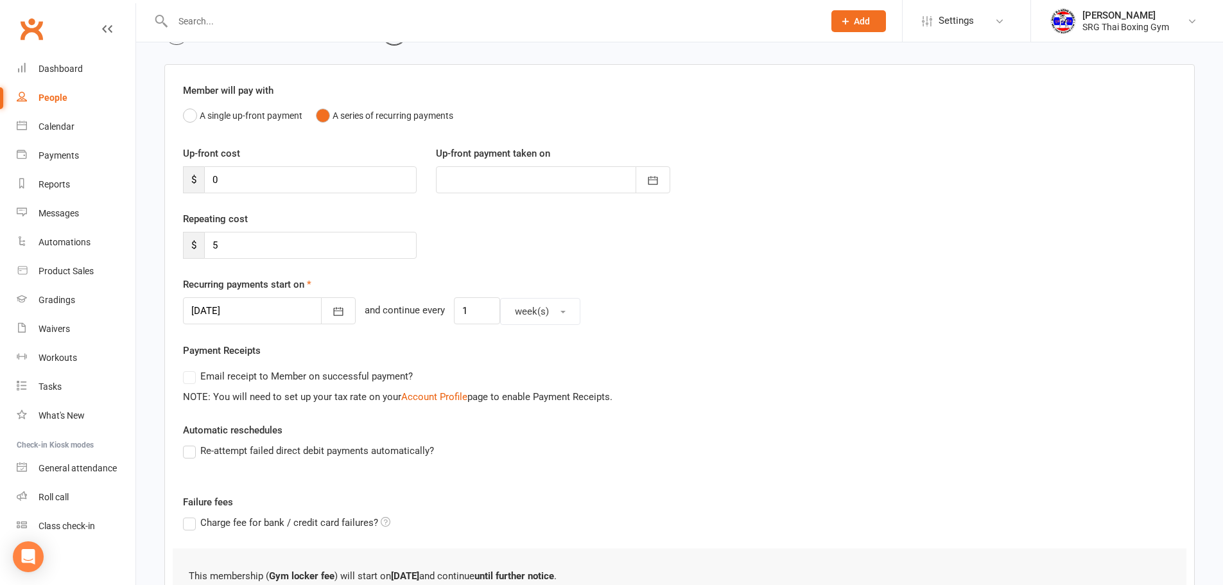
scroll to position [246, 0]
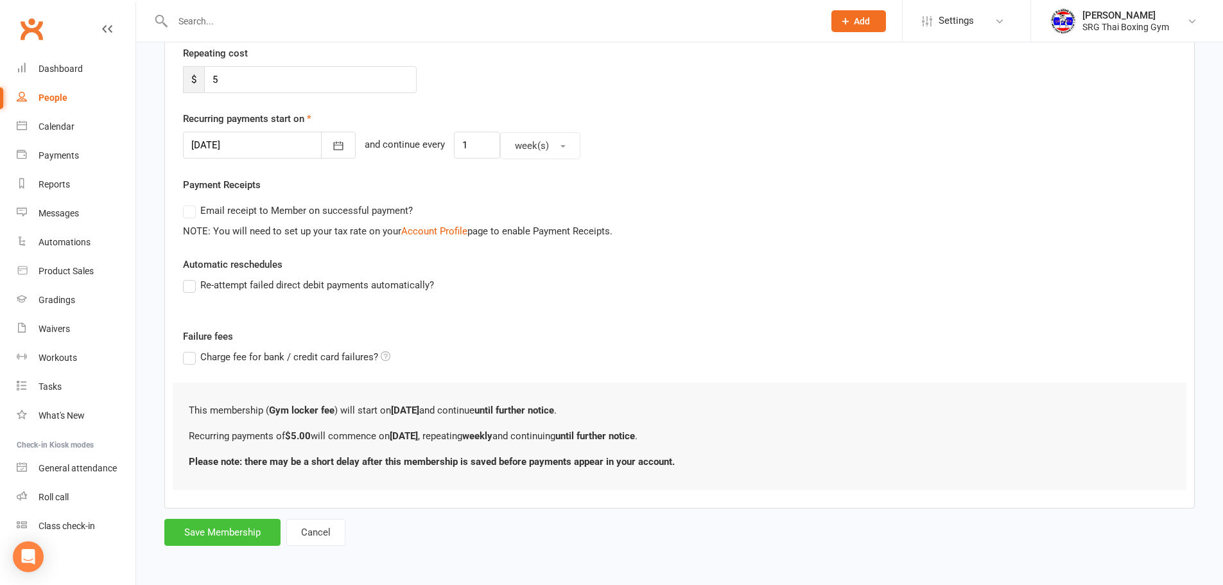
click at [237, 533] on button "Save Membership" at bounding box center [222, 532] width 116 height 27
